Goal: Transaction & Acquisition: Book appointment/travel/reservation

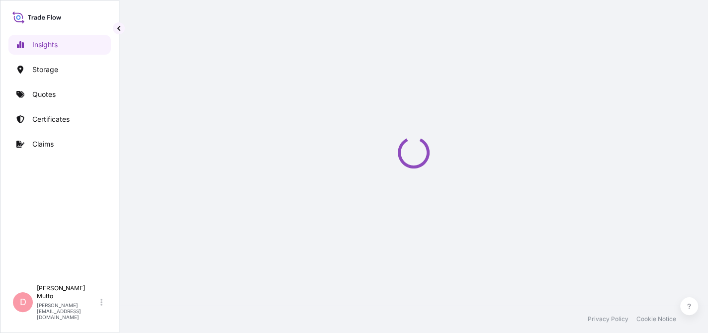
select select "2025"
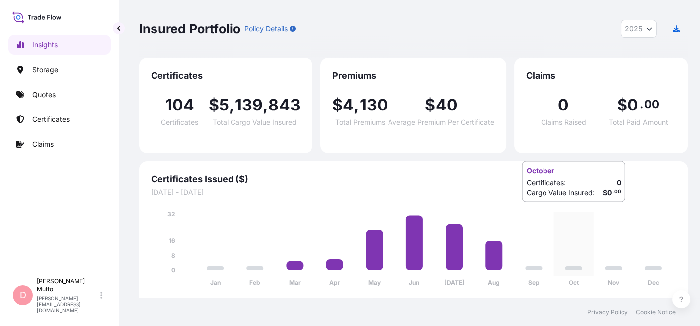
click at [565, 212] on icon "Jan Feb Mar Apr May Jun Jul Aug Sep Oct Nov Dec 0 8 16 32" at bounding box center [413, 251] width 525 height 84
click at [66, 120] on p "Certificates" at bounding box center [50, 119] width 37 height 10
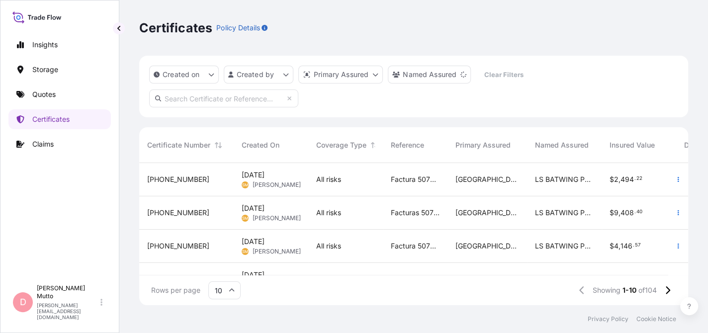
scroll to position [140, 541]
click at [54, 85] on link "Quotes" at bounding box center [59, 94] width 102 height 20
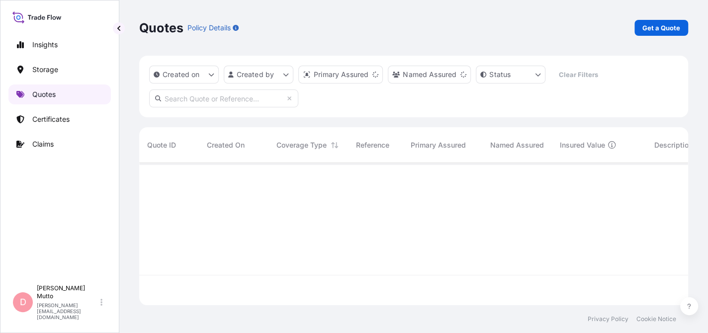
scroll to position [140, 541]
click at [663, 22] on link "Get a Quote" at bounding box center [661, 28] width 54 height 16
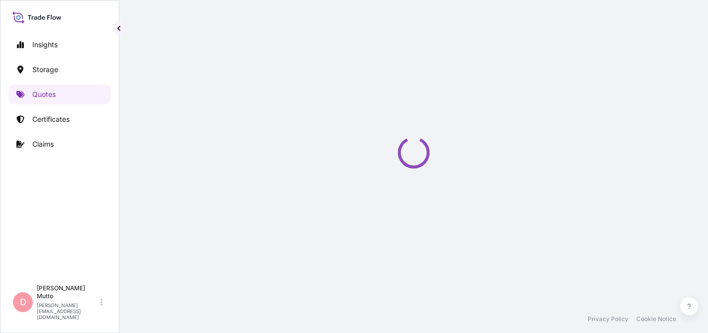
select select "Water"
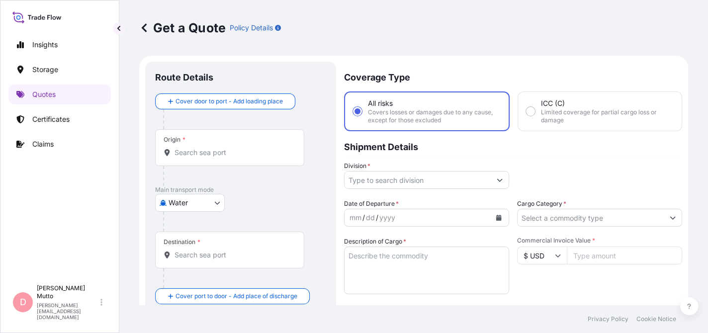
scroll to position [15, 0]
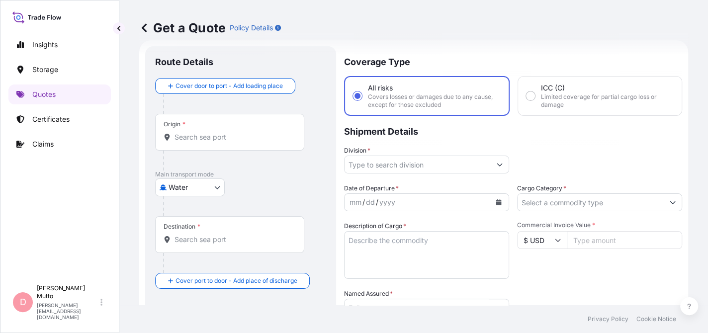
click at [218, 137] on input "Origin *" at bounding box center [232, 137] width 117 height 10
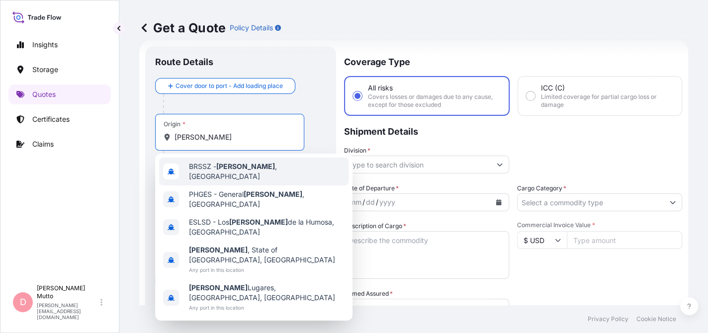
click at [211, 168] on span "BRSSZ - Santos , Brazil" at bounding box center [267, 172] width 156 height 20
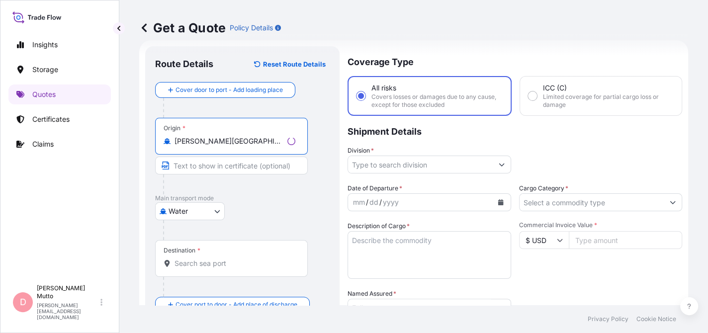
type input "BRSSZ - Santos, Brazil"
click at [209, 265] on input "Destination *" at bounding box center [234, 263] width 121 height 10
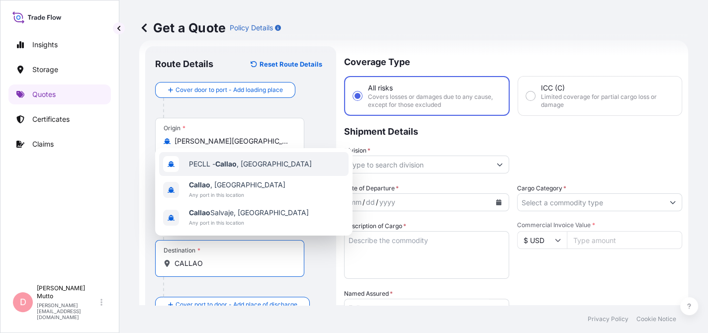
click at [259, 166] on div "PECLL - Callao , Peru" at bounding box center [253, 164] width 189 height 24
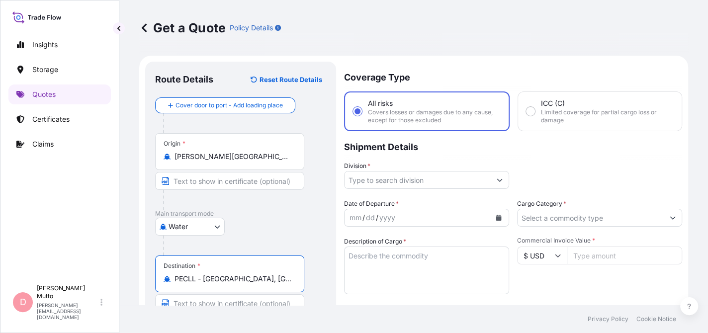
scroll to position [0, 0]
type input "PECLL - Callao, Peru"
click at [439, 173] on input "Division *" at bounding box center [417, 180] width 146 height 18
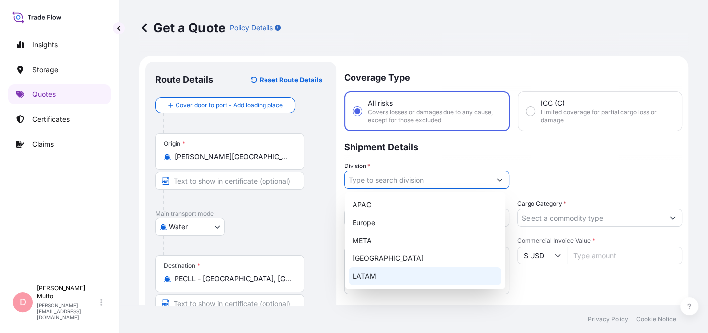
click at [375, 267] on div "LATAM" at bounding box center [424, 276] width 153 height 18
type input "LATAM"
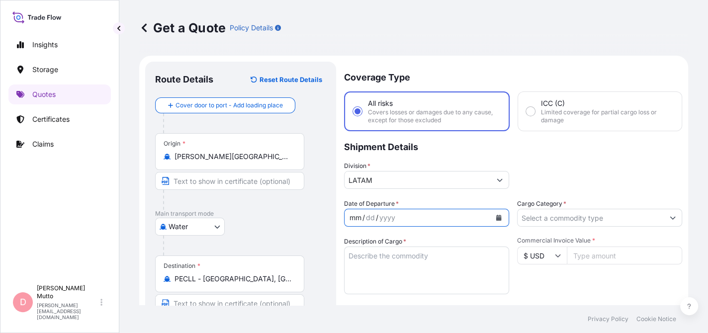
click at [440, 209] on div "mm / dd / yyyy" at bounding box center [417, 218] width 146 height 18
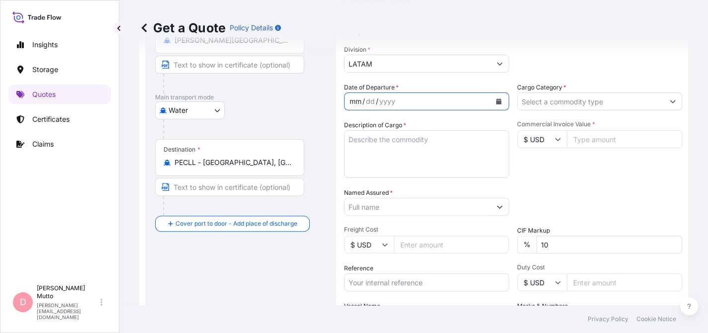
scroll to position [156, 0]
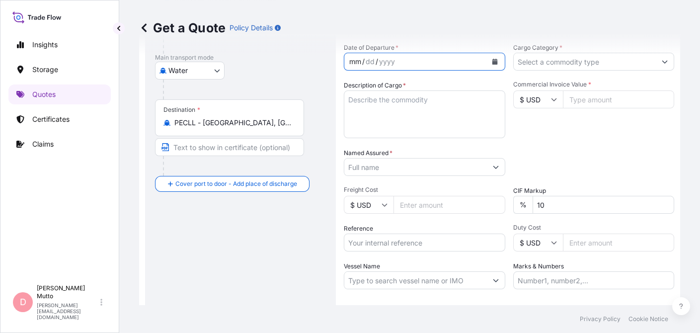
click at [451, 171] on input "Named Assured *" at bounding box center [415, 167] width 143 height 18
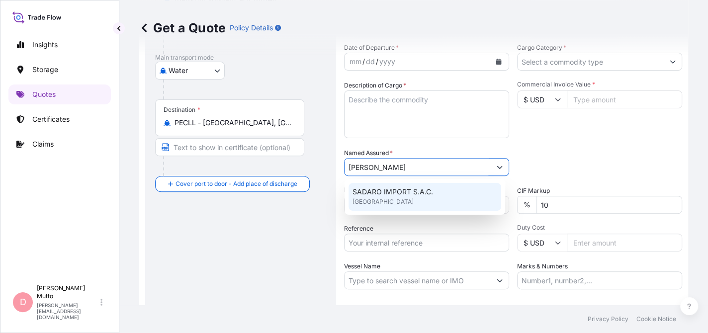
click at [446, 190] on div "SADARO IMPORT S.A.C. United Kingdom" at bounding box center [424, 197] width 153 height 28
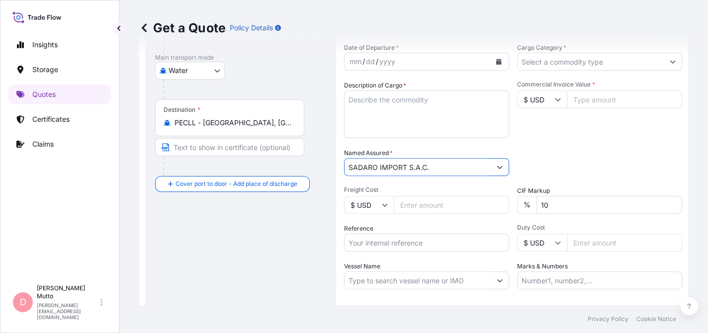
type input "SADARO IMPORT S.A.C."
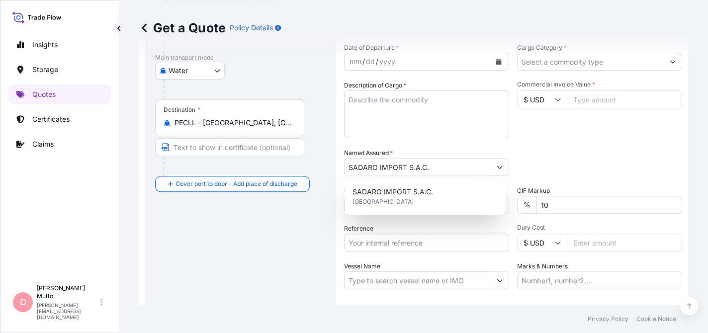
click at [543, 139] on div "Date of Departure * mm / dd / yyyy Cargo Category * Description of Cargo * Comm…" at bounding box center [513, 166] width 338 height 247
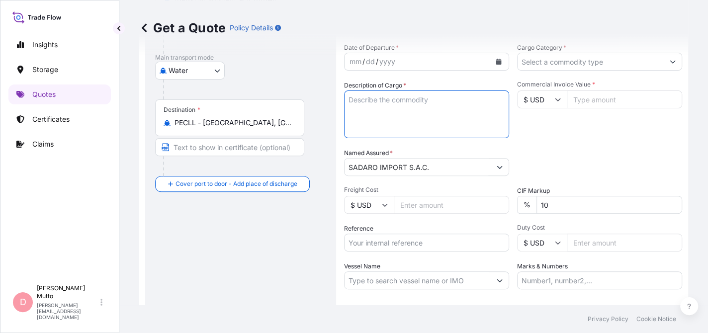
click at [447, 118] on textarea "Description of Cargo *" at bounding box center [426, 114] width 165 height 48
type textarea "REPUESTOS PARA VEHICULOS"
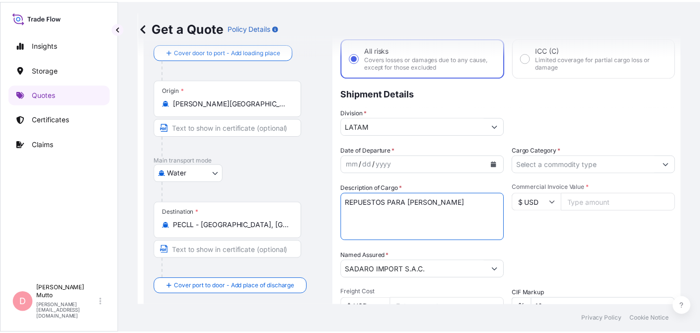
scroll to position [53, 0]
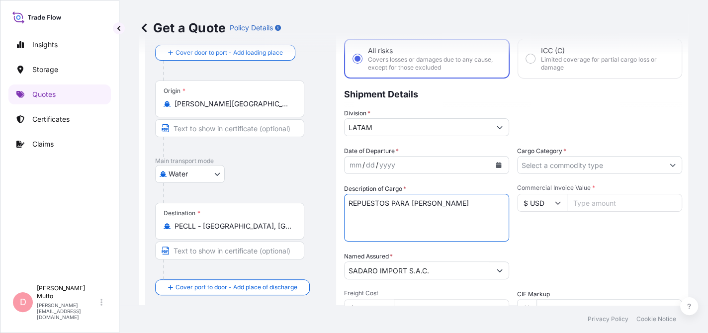
click at [497, 163] on icon "Calendar" at bounding box center [498, 165] width 5 height 6
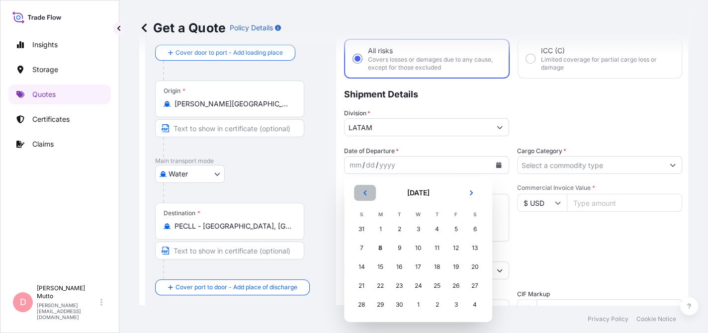
click at [366, 193] on icon "Previous" at bounding box center [365, 193] width 6 height 6
click at [383, 302] on div "25" at bounding box center [380, 305] width 18 height 18
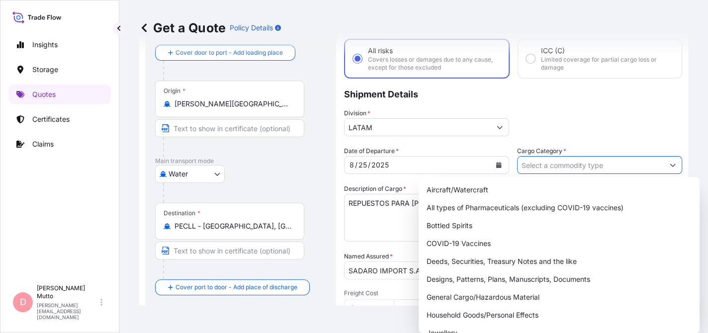
click at [568, 164] on input "Cargo Category *" at bounding box center [590, 165] width 146 height 18
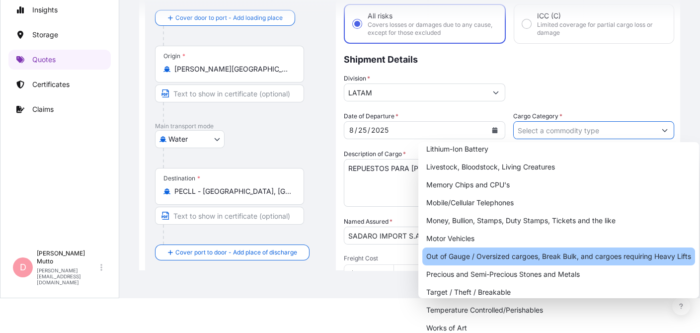
scroll to position [0, 0]
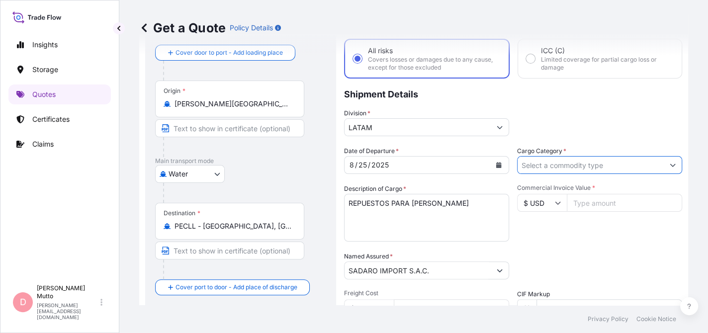
click at [596, 163] on input "Cargo Category *" at bounding box center [590, 165] width 146 height 18
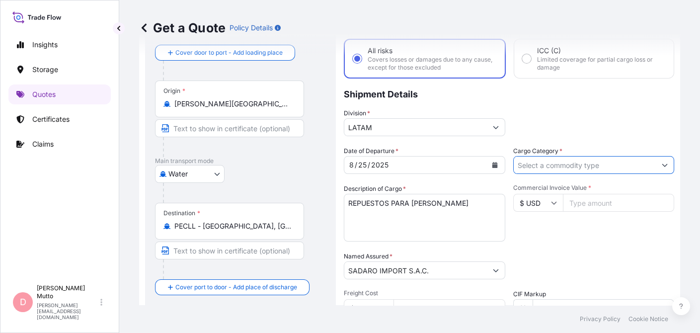
click at [664, 163] on button "Show suggestions" at bounding box center [665, 165] width 18 height 18
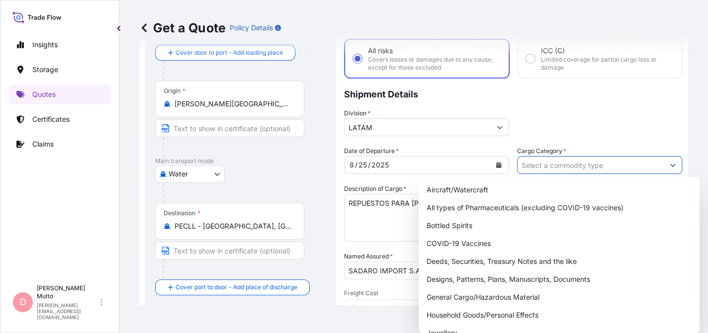
click at [664, 160] on button "Show suggestions" at bounding box center [673, 165] width 18 height 18
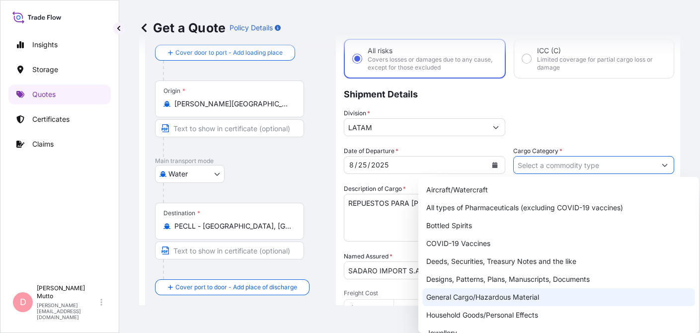
click at [524, 297] on div "General Cargo/Hazardous Material" at bounding box center [558, 297] width 273 height 18
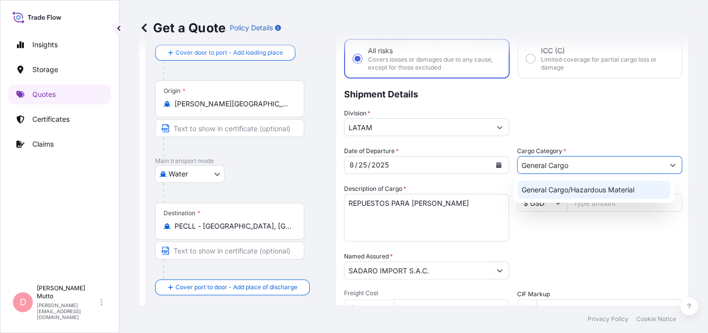
type input "General Cargo"
click at [589, 239] on div "Commercial Invoice Value * $ USD" at bounding box center [599, 213] width 165 height 58
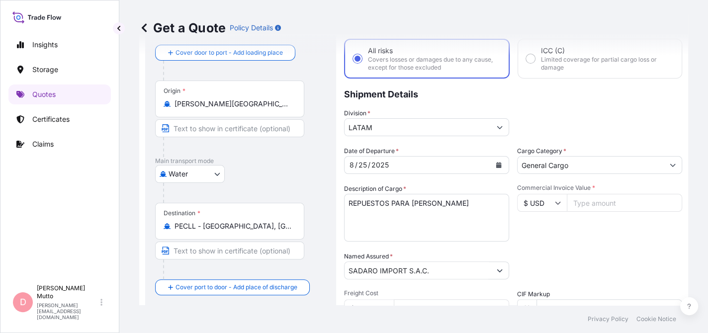
click at [585, 203] on input "Commercial Invoice Value *" at bounding box center [624, 203] width 115 height 18
paste input "10.6"
type input "1"
type input "10596.83"
click at [451, 232] on textarea "REPUESTOS PARA VEHICULOS" at bounding box center [426, 218] width 165 height 48
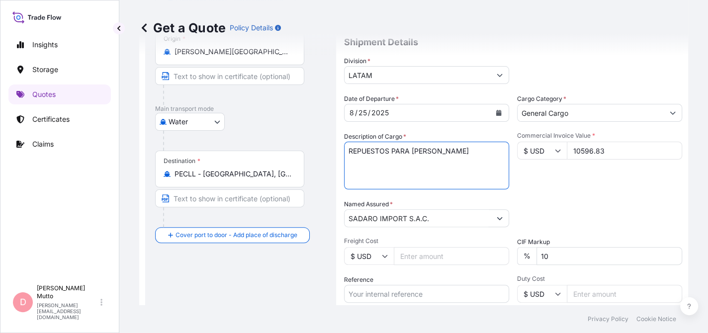
scroll to position [165, 0]
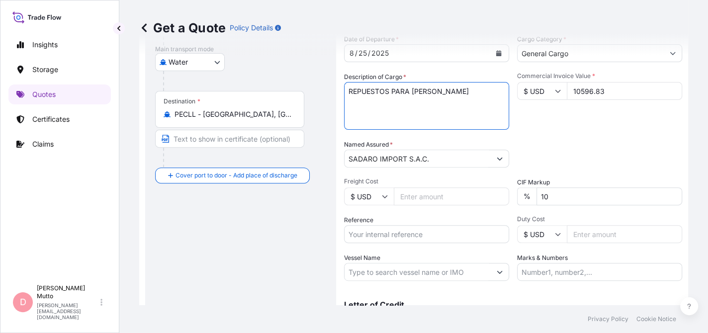
click at [434, 196] on input "Freight Cost" at bounding box center [451, 196] width 115 height 18
type input "206.97"
click at [572, 190] on input "10" at bounding box center [609, 196] width 146 height 18
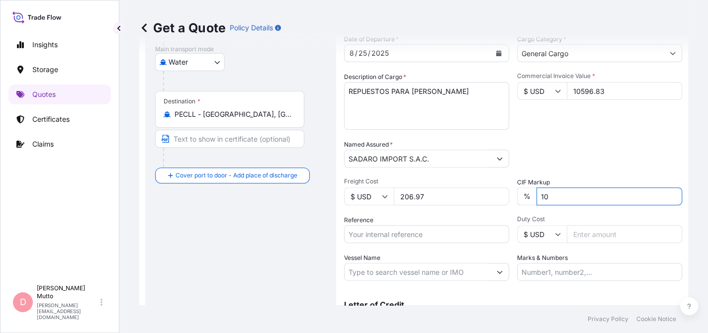
type input "1"
type input "0"
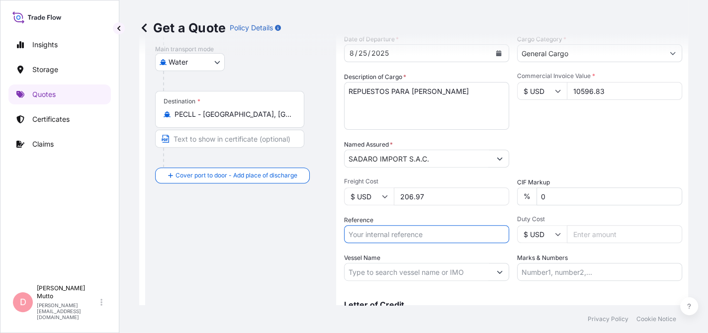
click at [397, 228] on input "Reference" at bounding box center [426, 234] width 165 height 18
paste input "1000005505"
type input "1000005505"
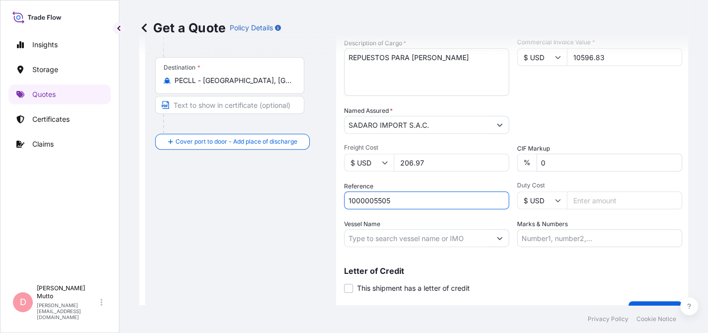
scroll to position [200, 0]
click at [413, 232] on input "Vessel Name" at bounding box center [417, 237] width 146 height 18
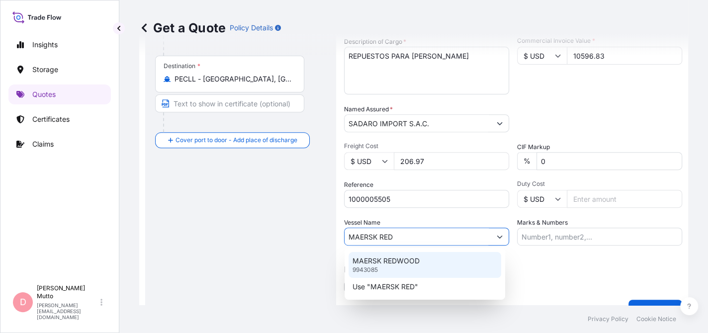
click at [403, 263] on p "MAERSK REDWOOD" at bounding box center [385, 261] width 67 height 10
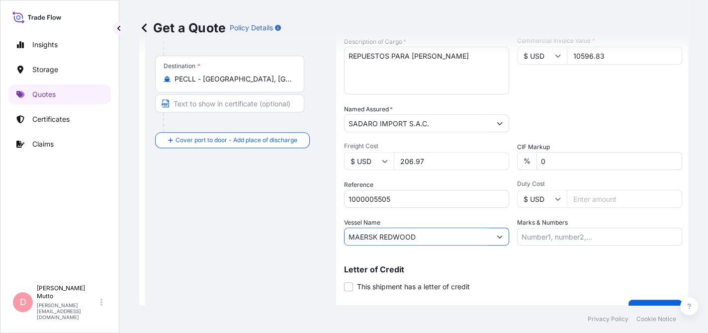
type input "MAERSK REDWOOD"
click at [542, 234] on input "Marks & Numbers" at bounding box center [599, 237] width 165 height 18
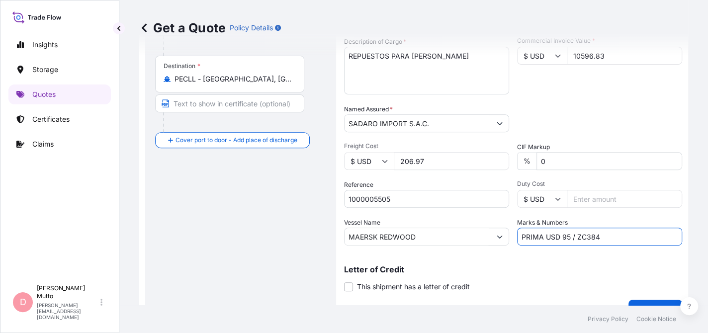
type input "PRIMA USD 95 / ZC384"
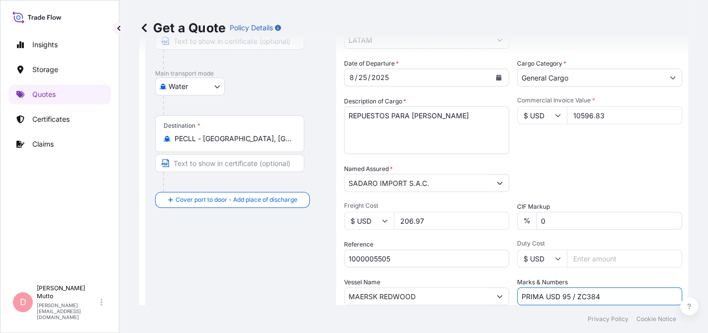
scroll to position [220, 0]
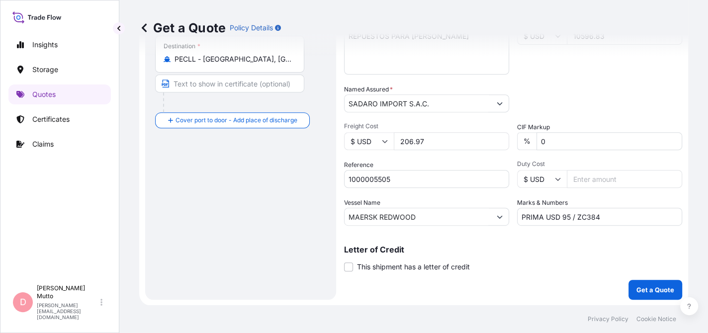
click at [514, 275] on div "Coverage Type All risks Covers losses or damages due to any cause, except for t…" at bounding box center [513, 71] width 338 height 458
click at [645, 293] on p "Get a Quote" at bounding box center [655, 290] width 38 height 10
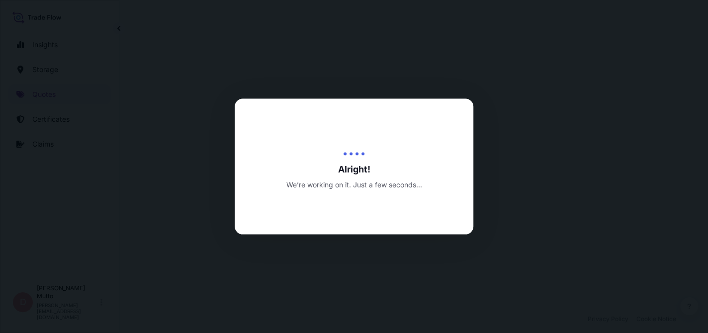
select select "Water"
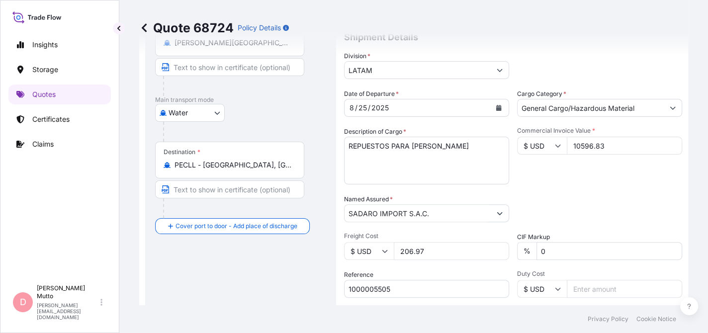
scroll to position [96, 0]
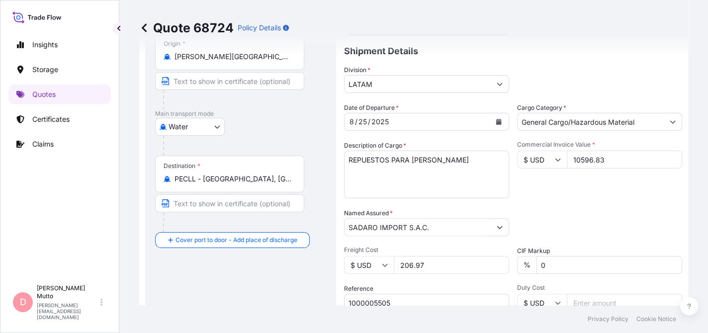
click at [642, 121] on input "General Cargo/Hazardous Material" at bounding box center [590, 122] width 146 height 18
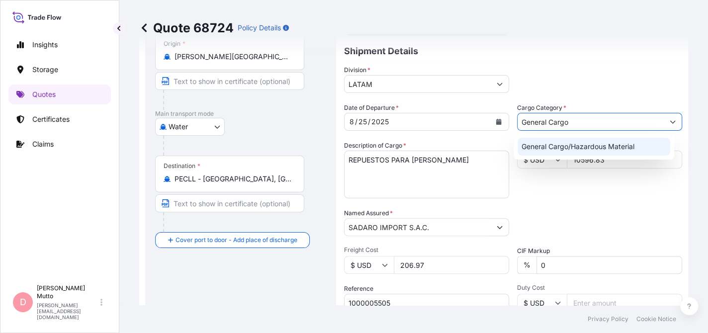
type input "General Cargo"
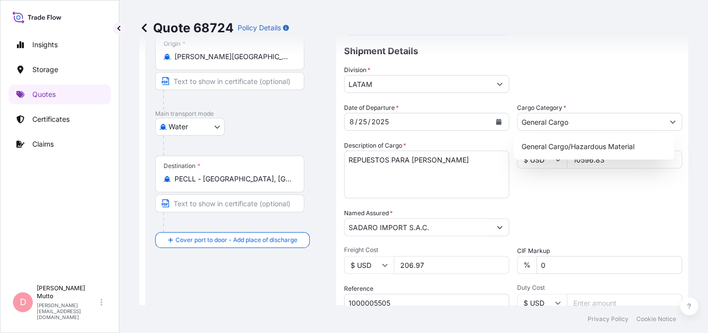
click at [590, 189] on div "Commercial Invoice Value * $ USD 10596.83" at bounding box center [599, 170] width 165 height 58
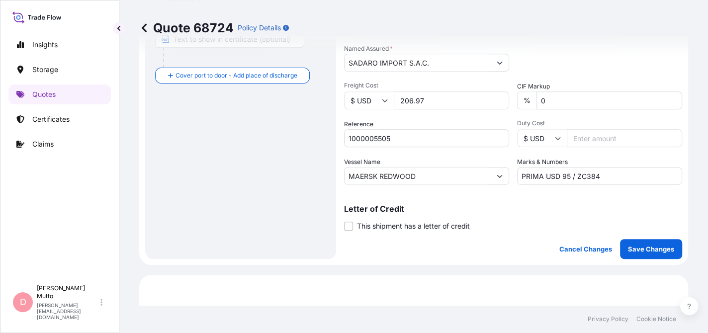
scroll to position [310, 0]
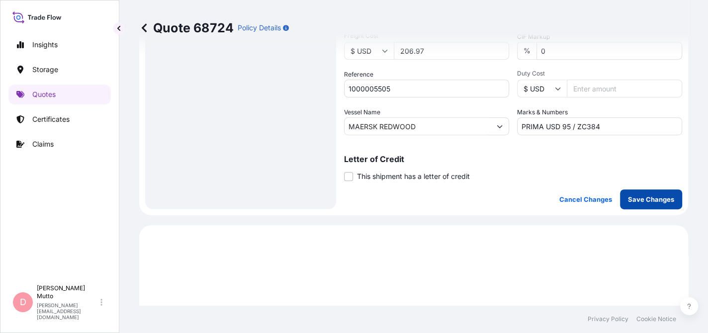
click at [646, 201] on p "Save Changes" at bounding box center [651, 199] width 46 height 10
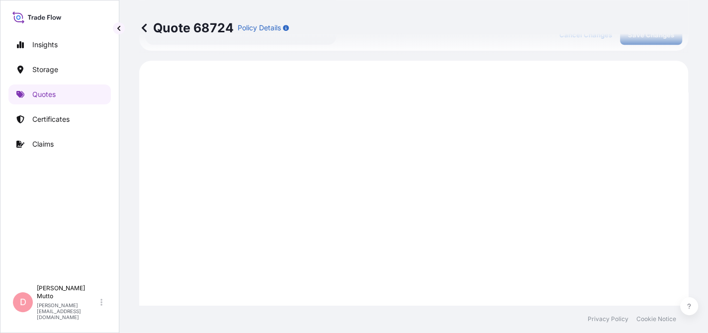
scroll to position [485, 0]
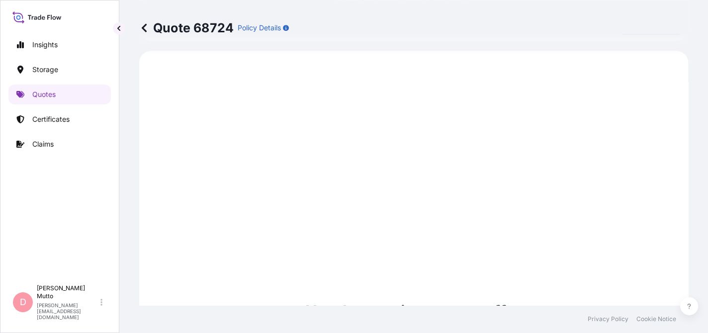
select select "Water"
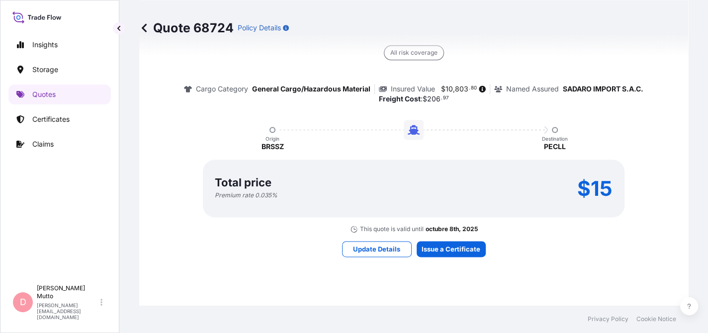
scroll to position [982, 0]
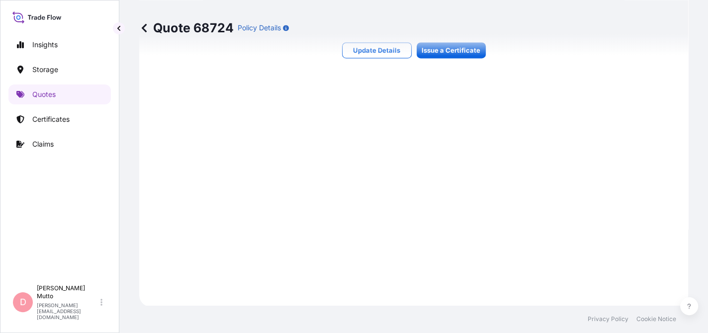
click at [450, 53] on div "Quote 68724 Policy Details" at bounding box center [413, 28] width 549 height 56
click at [439, 51] on div "Quote 68724 Policy Details" at bounding box center [413, 28] width 549 height 56
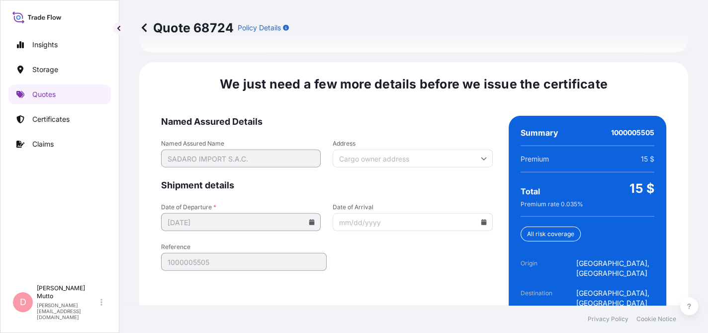
scroll to position [1564, 0]
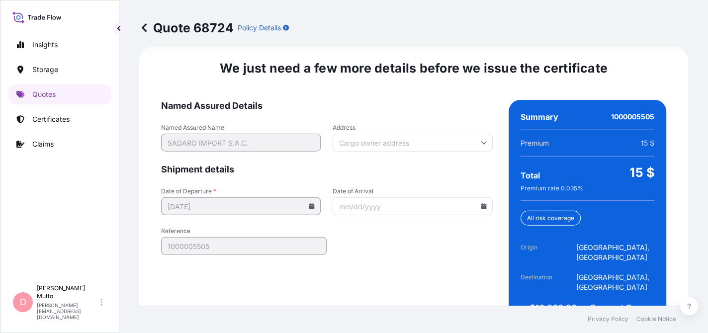
click at [481, 203] on icon at bounding box center [483, 206] width 5 height 6
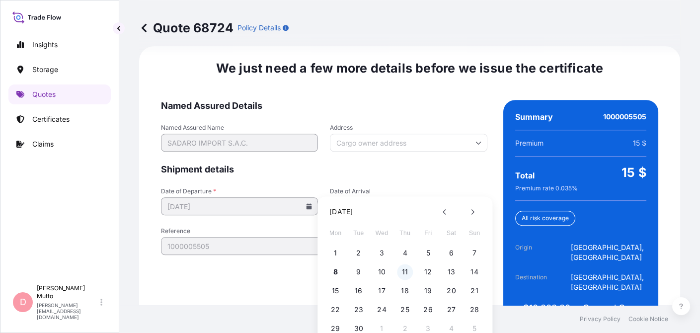
click at [404, 268] on button "11" at bounding box center [405, 272] width 16 height 16
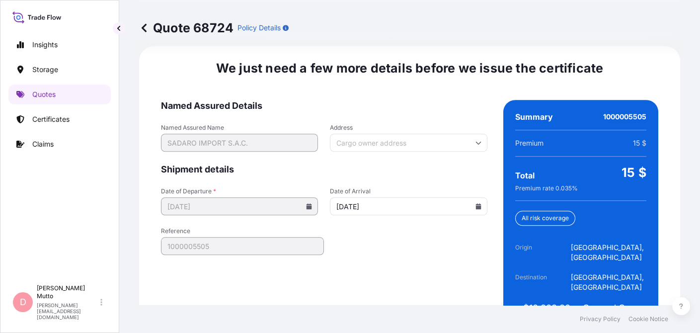
type input "09/11/2025"
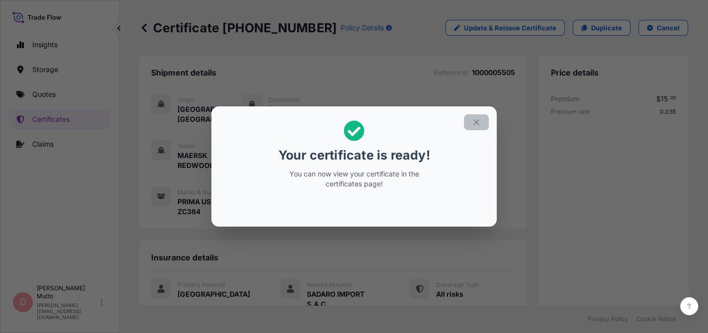
click at [475, 119] on icon "button" at bounding box center [476, 122] width 9 height 9
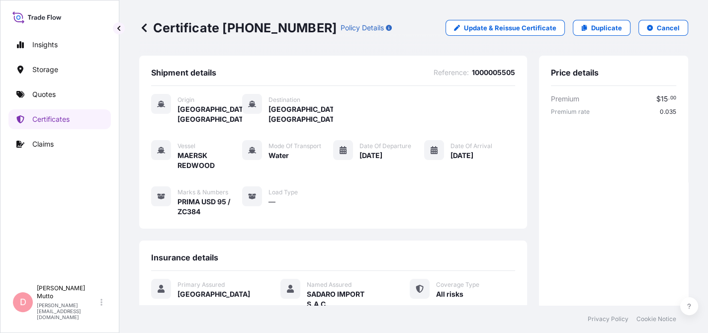
scroll to position [254, 0]
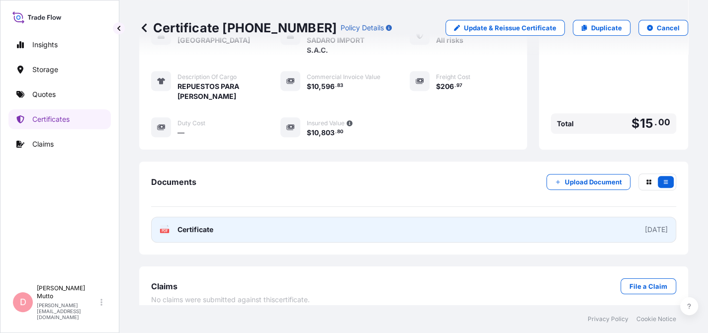
click at [382, 230] on link "PDF Certificate 2025-09-08" at bounding box center [413, 230] width 525 height 26
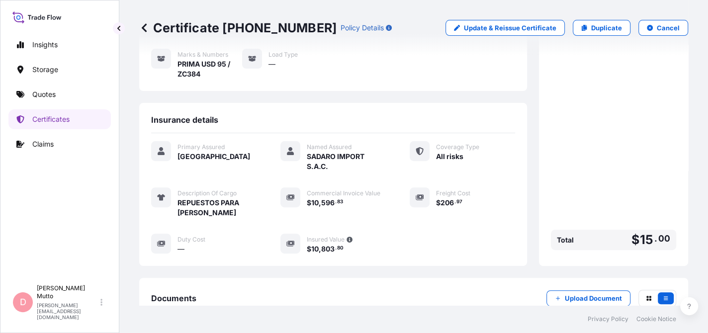
scroll to position [0, 0]
